Goal: Transaction & Acquisition: Purchase product/service

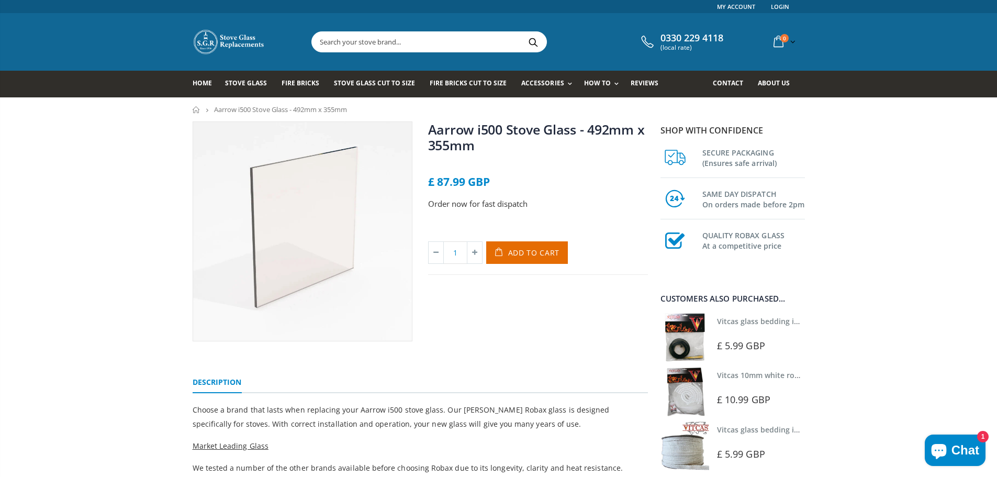
click at [400, 41] on input "text" at bounding box center [488, 42] width 352 height 20
paste input "AFS2445"
type input "AFS2445"
click at [522, 32] on button "Search" at bounding box center [534, 42] width 24 height 20
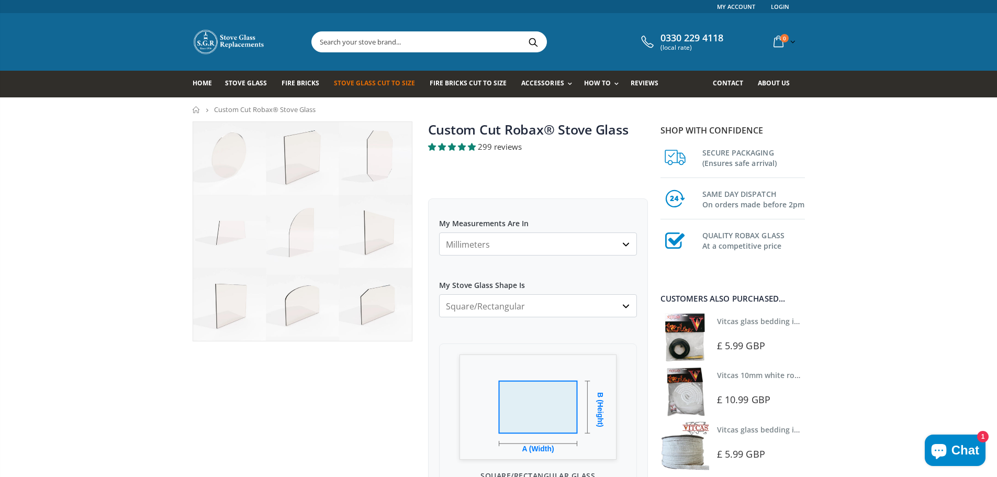
click at [538, 243] on select "Millimeters Centimeters Inches" at bounding box center [538, 243] width 198 height 23
click at [560, 215] on label "My Measurements Are In" at bounding box center [538, 218] width 198 height 19
click at [560, 232] on select "Millimeters Centimeters Inches" at bounding box center [538, 243] width 198 height 23
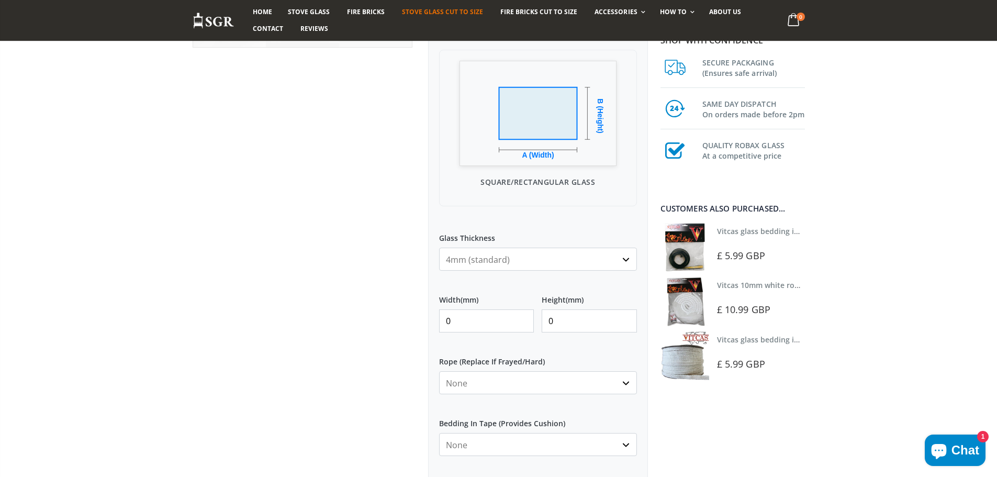
scroll to position [314, 0]
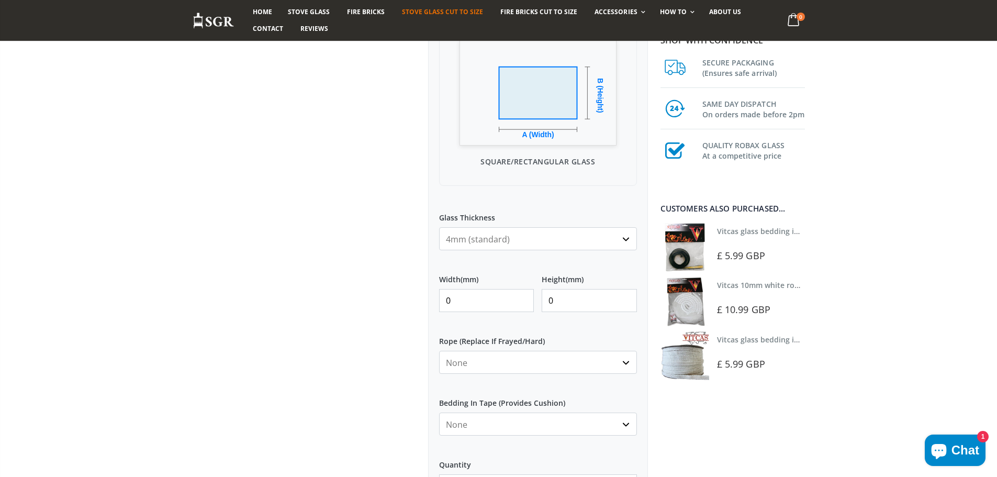
click at [470, 300] on input "0" at bounding box center [486, 300] width 95 height 23
drag, startPoint x: 468, startPoint y: 298, endPoint x: 312, endPoint y: 292, distance: 156.0
click at [313, 292] on div "Custom Cut Robax® Stove Glass 299 reviews Pool Type Default Title Pool #1 Pool …" at bounding box center [420, 210] width 471 height 807
paste input "386"
type input "386"
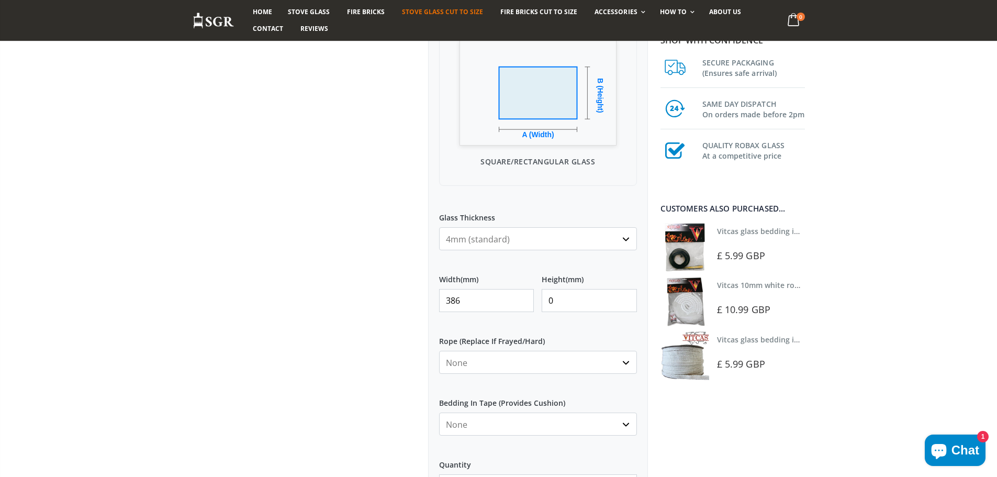
drag, startPoint x: 556, startPoint y: 303, endPoint x: 480, endPoint y: 300, distance: 75.9
click at [482, 300] on div "Width (mm) 386 Height (mm) 0" at bounding box center [538, 293] width 198 height 54
paste input "386"
type input "386"
click at [340, 367] on div at bounding box center [302, 198] width 235 height 783
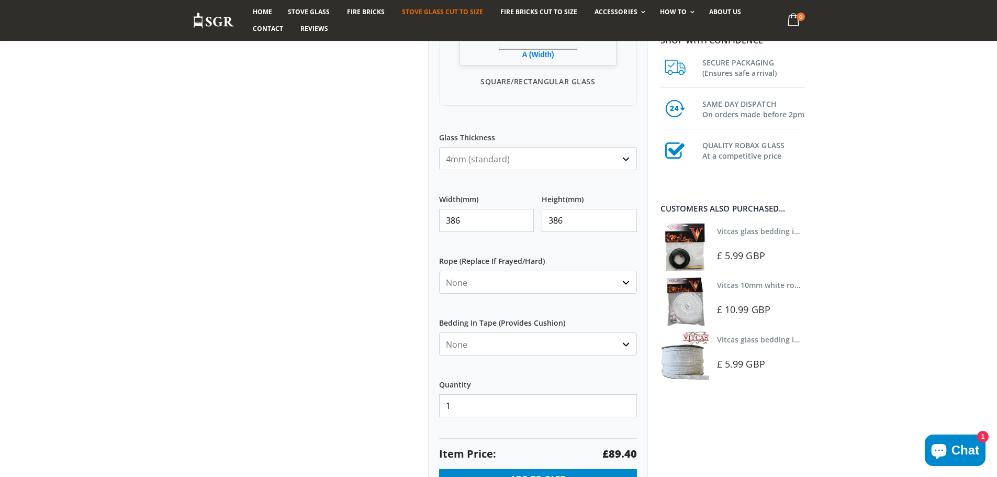
scroll to position [419, 0]
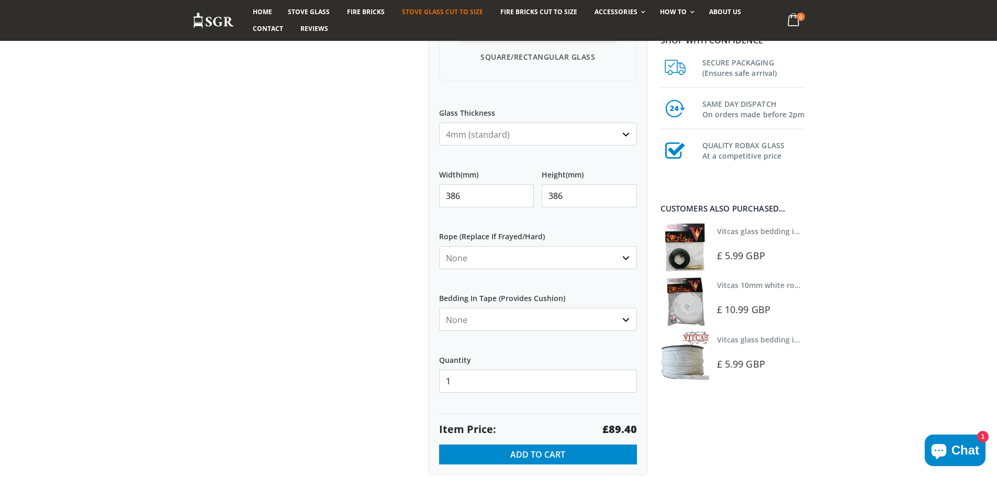
click at [472, 259] on select "None 3mm White 6mm White 8mm White 10mm White 12mm White 6mm Black 8mm Black 10…" at bounding box center [538, 257] width 198 height 23
click at [380, 255] on div at bounding box center [302, 94] width 235 height 783
click at [466, 320] on select "None Black White" at bounding box center [538, 319] width 198 height 23
click at [317, 317] on div at bounding box center [302, 94] width 235 height 783
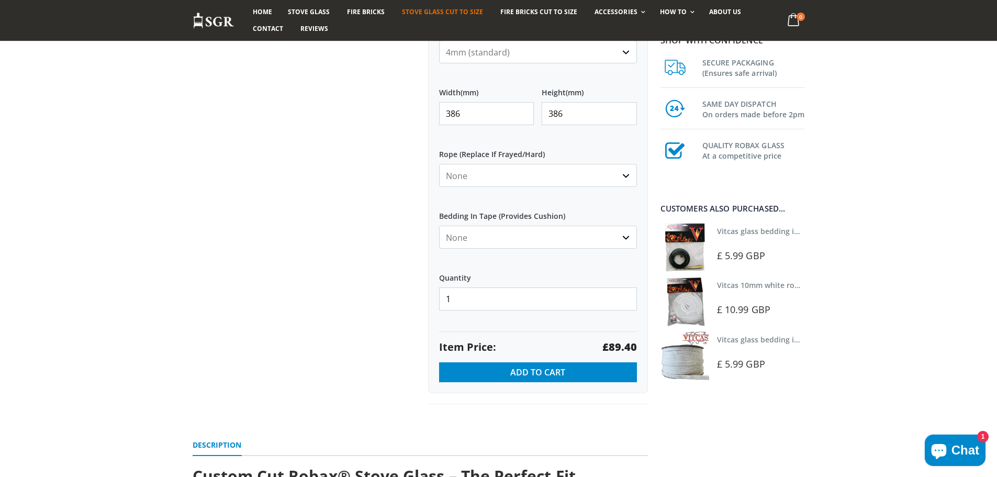
scroll to position [523, 0]
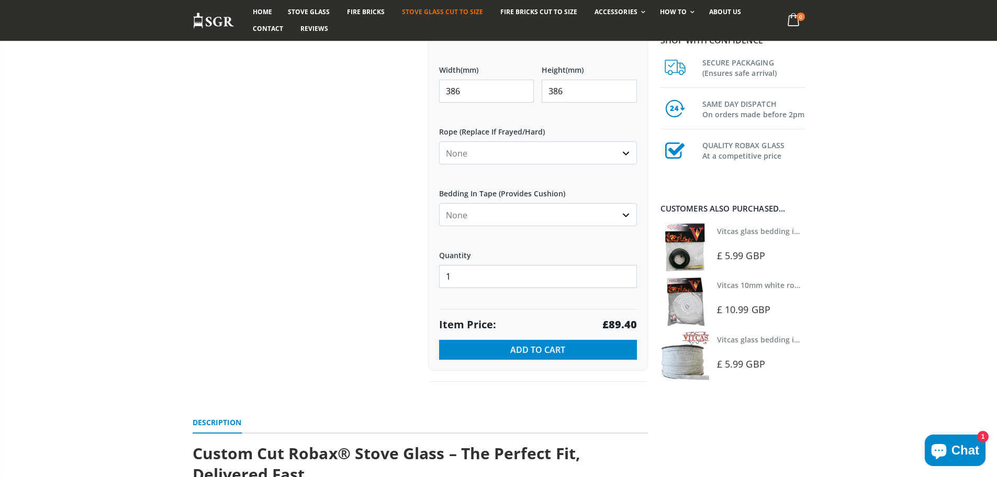
click at [679, 256] on img at bounding box center [684, 247] width 49 height 49
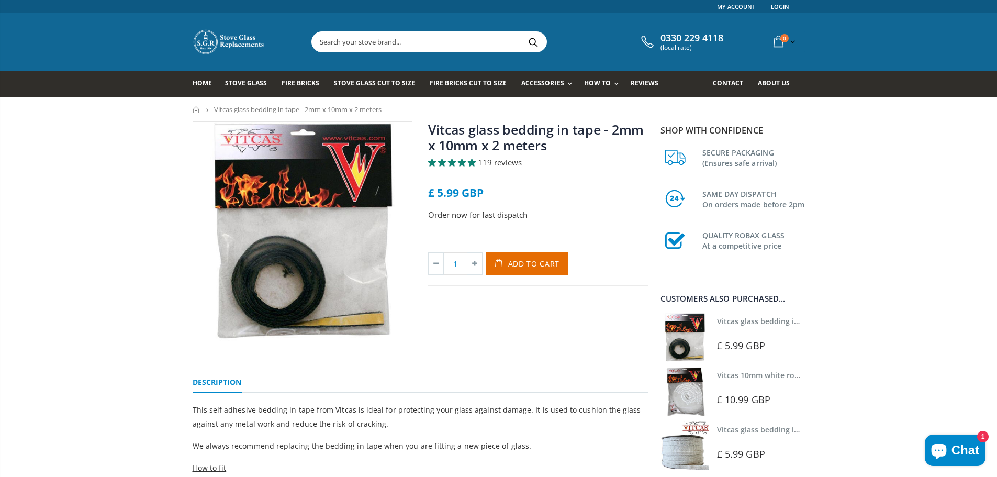
click at [293, 293] on img at bounding box center [302, 231] width 219 height 219
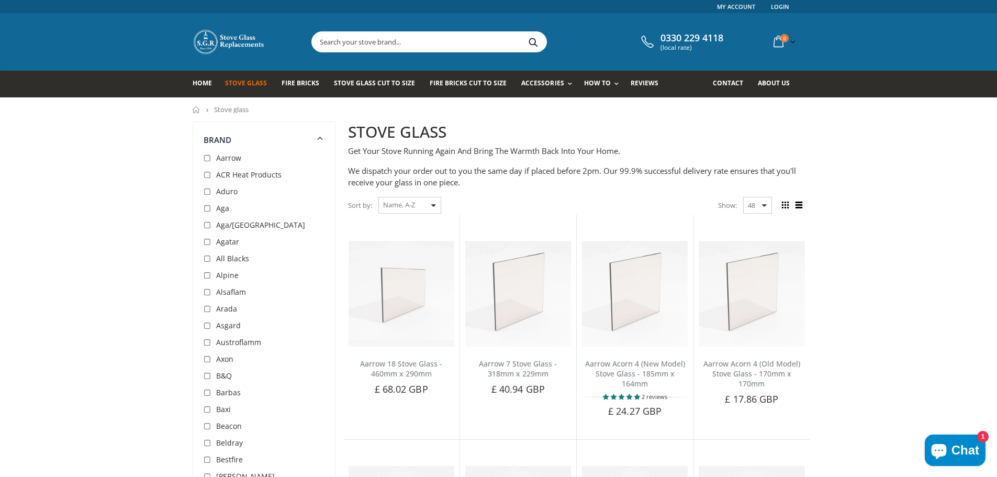
click at [208, 159] on input "checkbox" at bounding box center [209, 158] width 10 height 10
checkbox input "true"
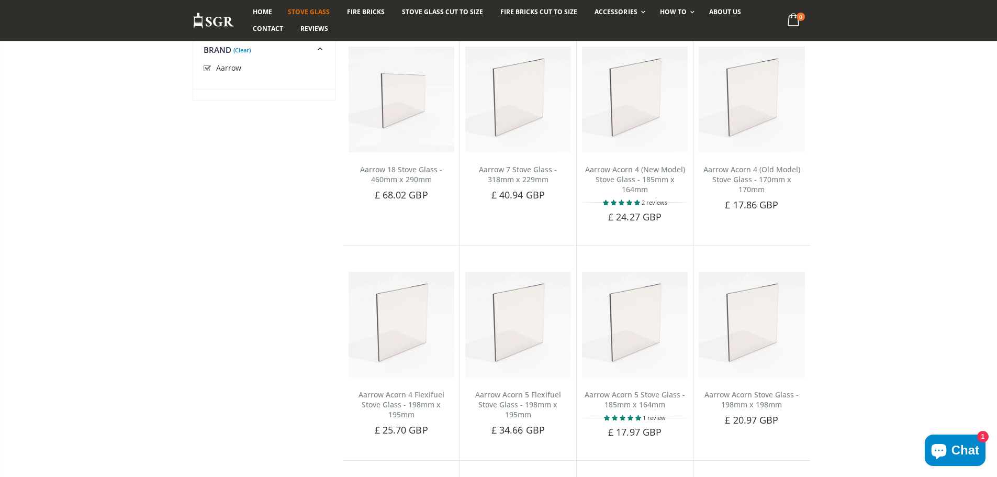
scroll to position [196, 0]
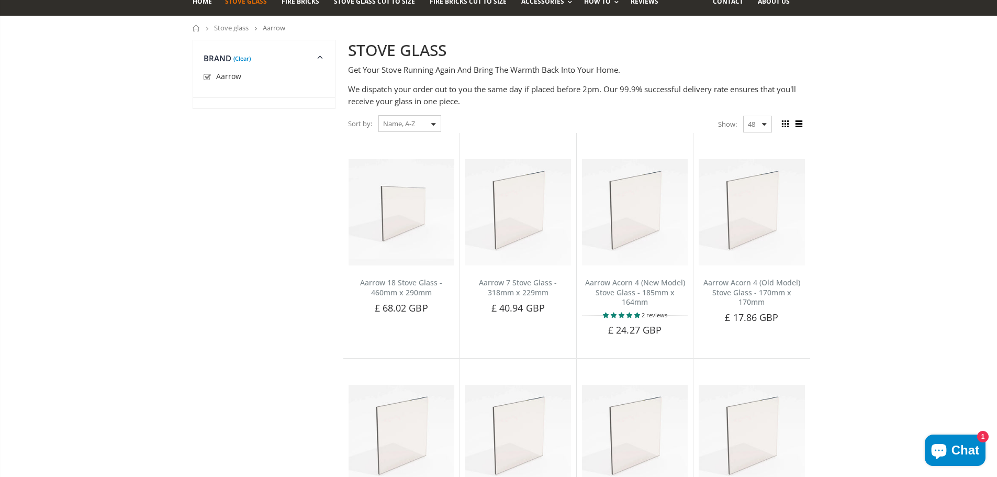
scroll to position [0, 0]
